Goal: Task Accomplishment & Management: Manage account settings

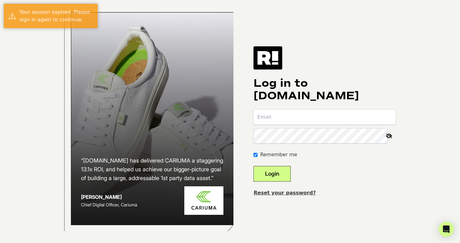
click at [0, 242] on com-1password-button at bounding box center [0, 243] width 0 height 0
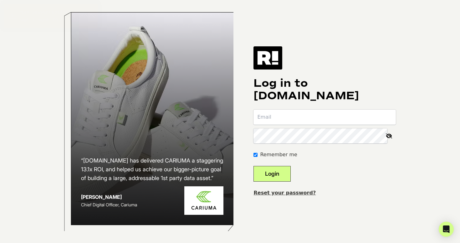
type input "[EMAIL_ADDRESS][DOMAIN_NAME]"
click at [280, 173] on button "Login" at bounding box center [271, 174] width 37 height 16
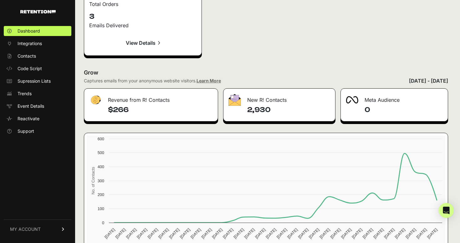
scroll to position [955, 0]
